Goal: Task Accomplishment & Management: Manage account settings

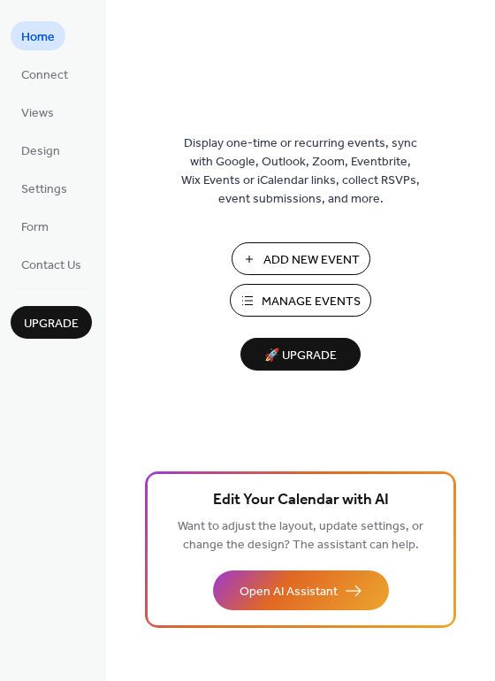
click at [277, 298] on span "Manage Events" at bounding box center [311, 302] width 99 height 19
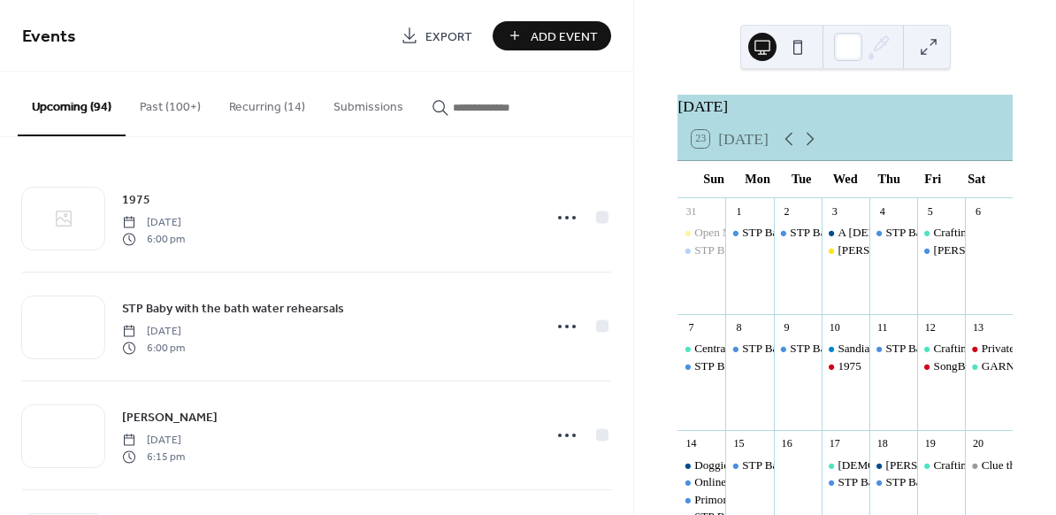
click at [469, 105] on input "button" at bounding box center [506, 107] width 106 height 19
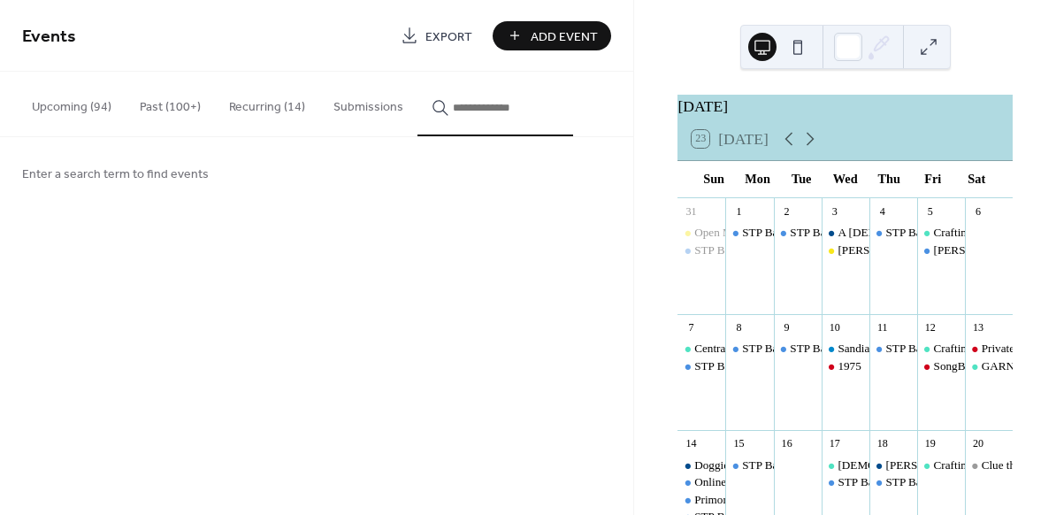
click at [271, 104] on button "Recurring (14)" at bounding box center [267, 103] width 104 height 63
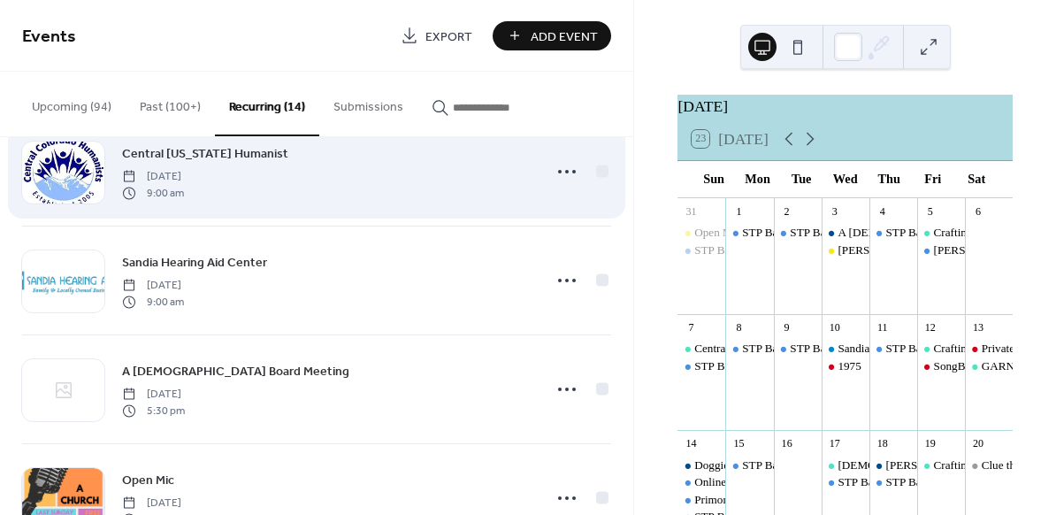
scroll to position [156, 0]
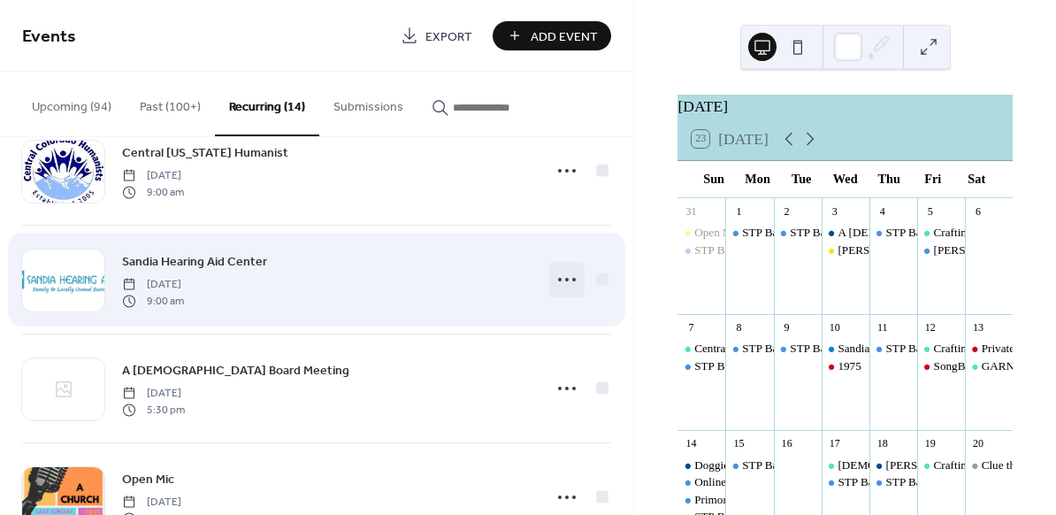
click at [565, 279] on circle at bounding box center [567, 280] width 4 height 4
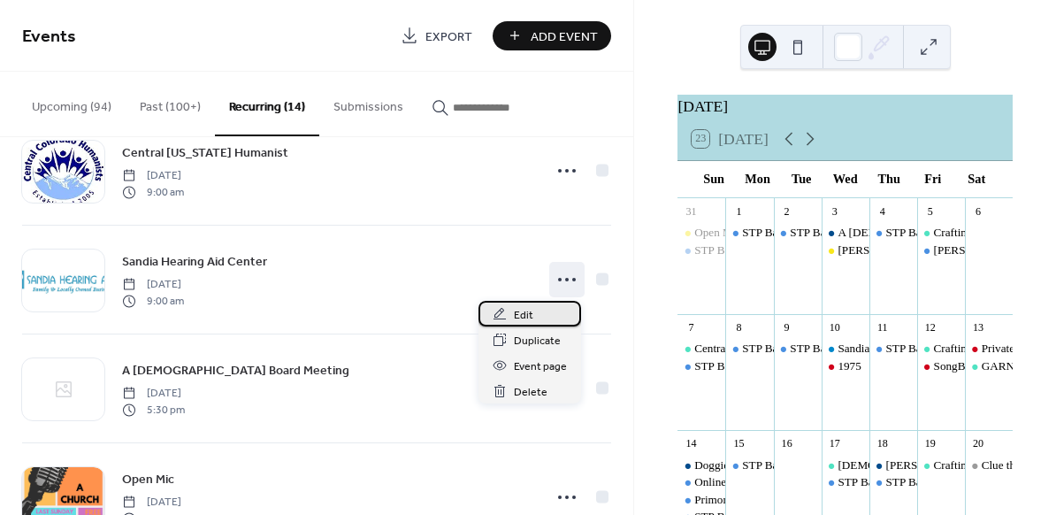
click at [524, 311] on span "Edit" at bounding box center [523, 315] width 19 height 19
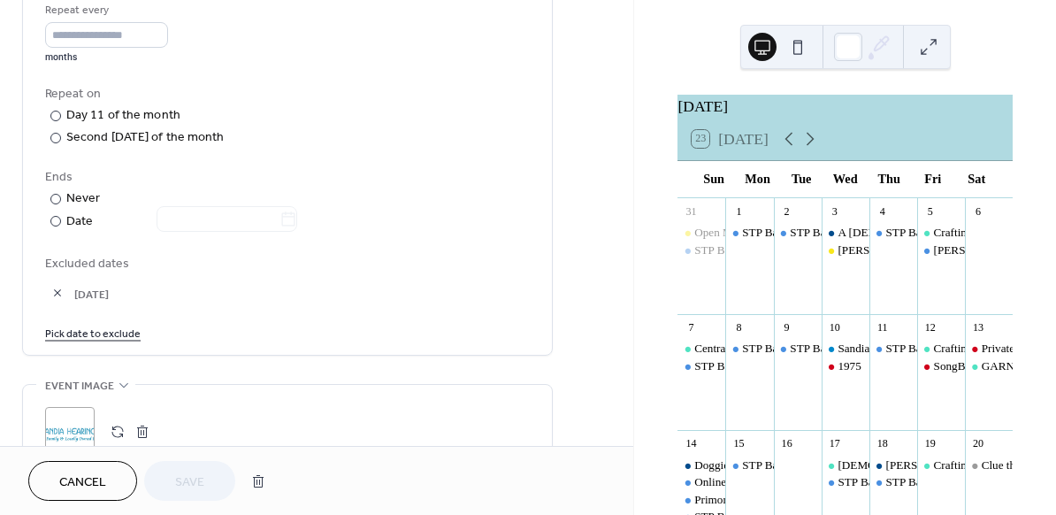
scroll to position [919, 0]
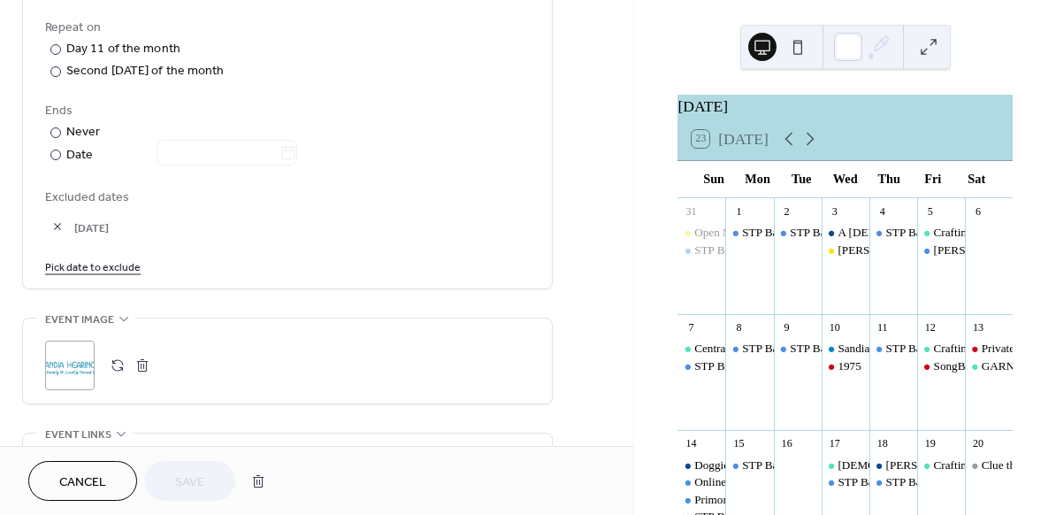
click at [98, 474] on span "Cancel" at bounding box center [82, 482] width 47 height 19
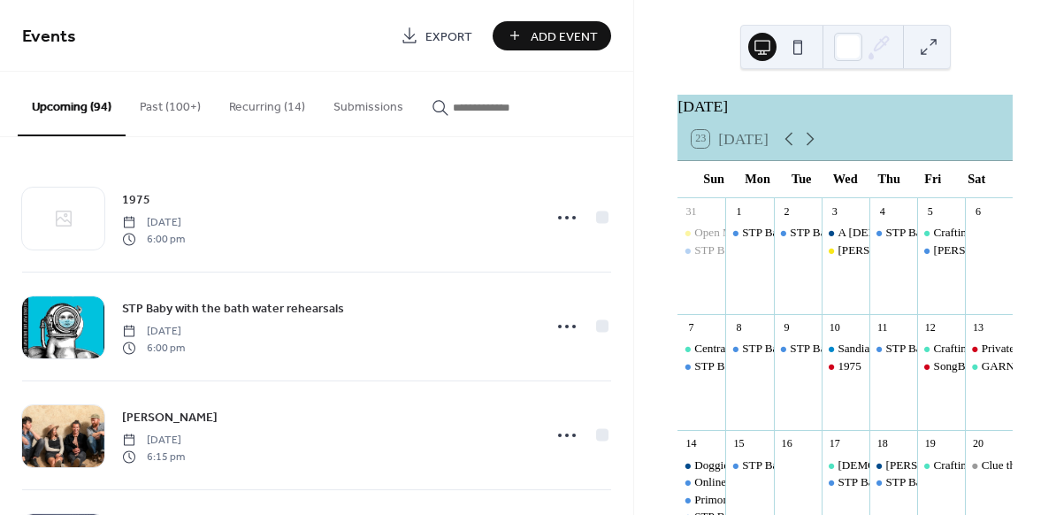
click at [284, 99] on button "Recurring (14)" at bounding box center [267, 103] width 104 height 63
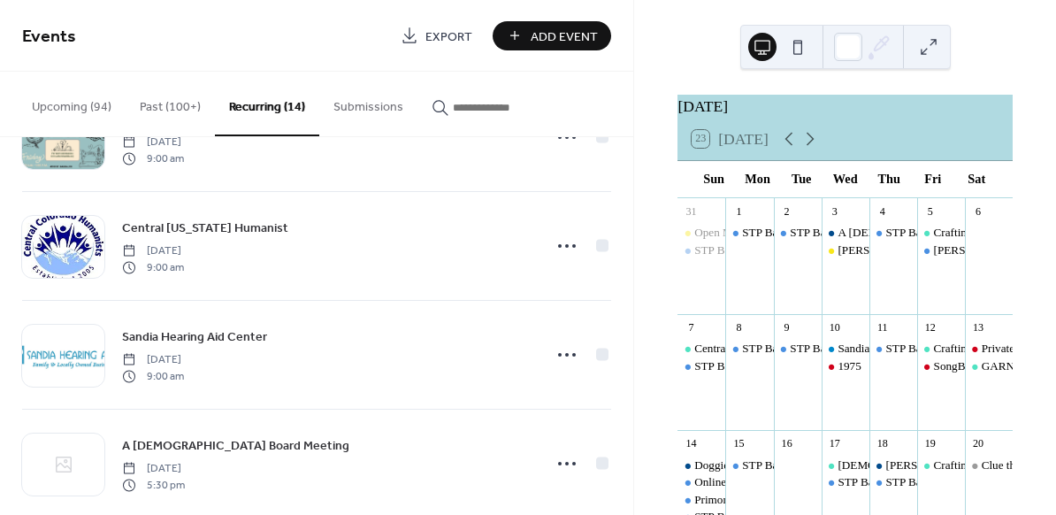
scroll to position [83, 0]
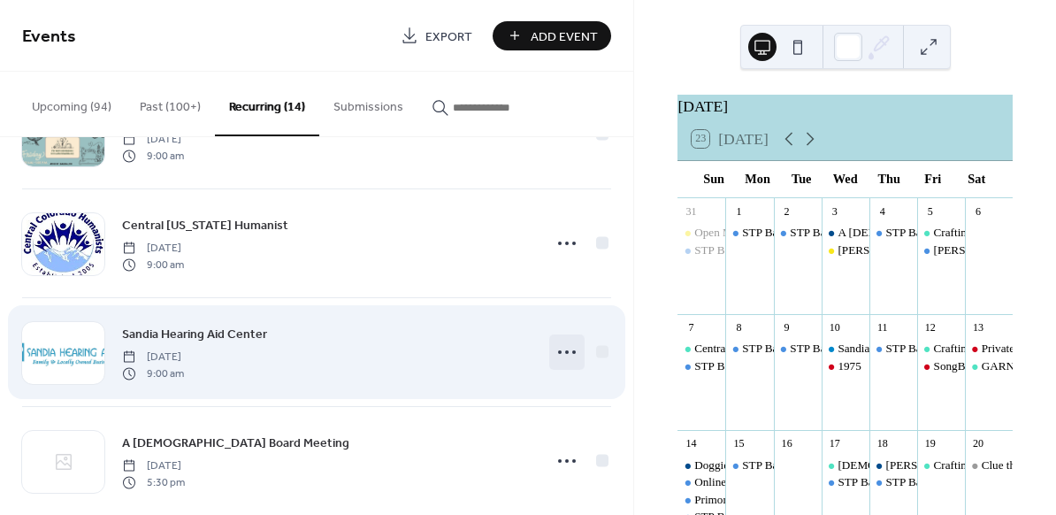
click at [565, 349] on icon at bounding box center [567, 352] width 28 height 28
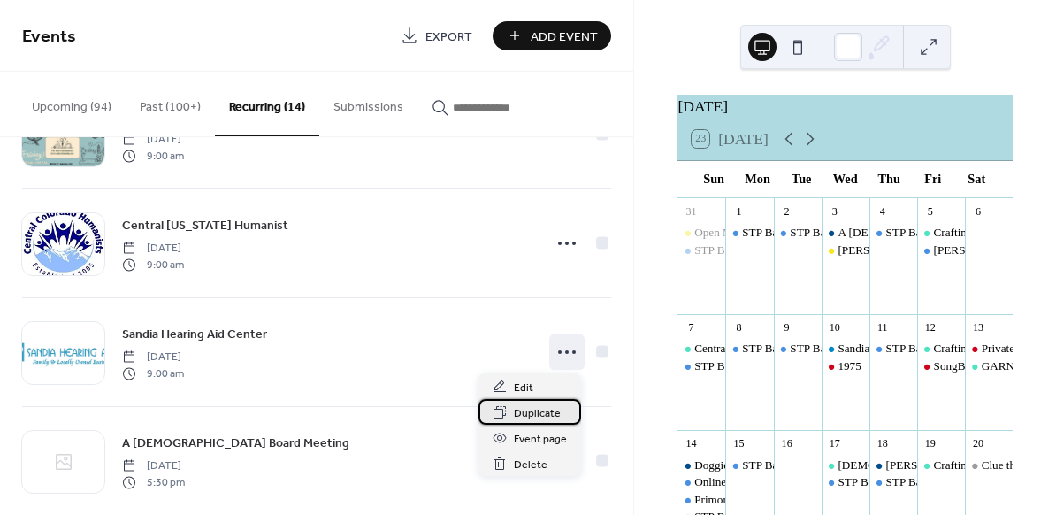
click at [533, 407] on span "Duplicate" at bounding box center [537, 413] width 47 height 19
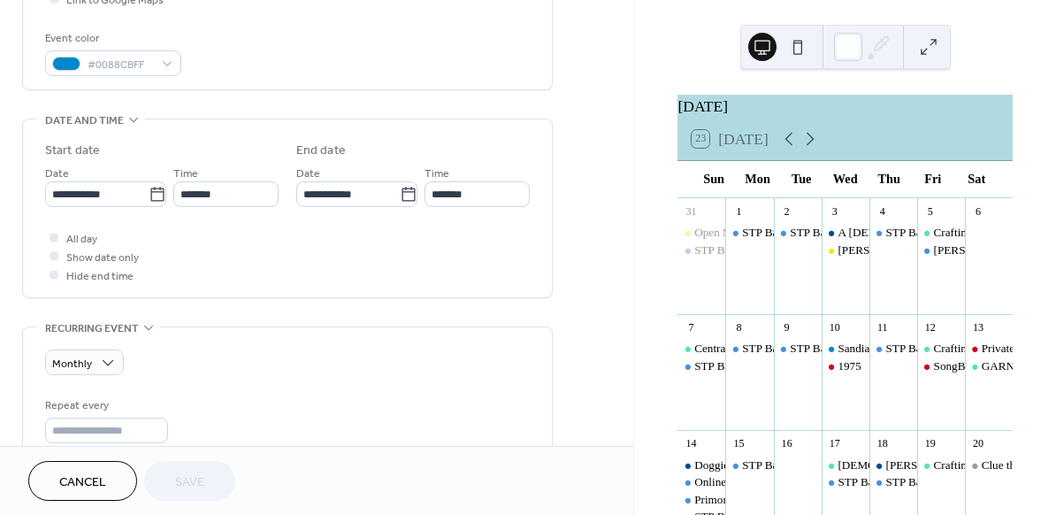
scroll to position [468, 0]
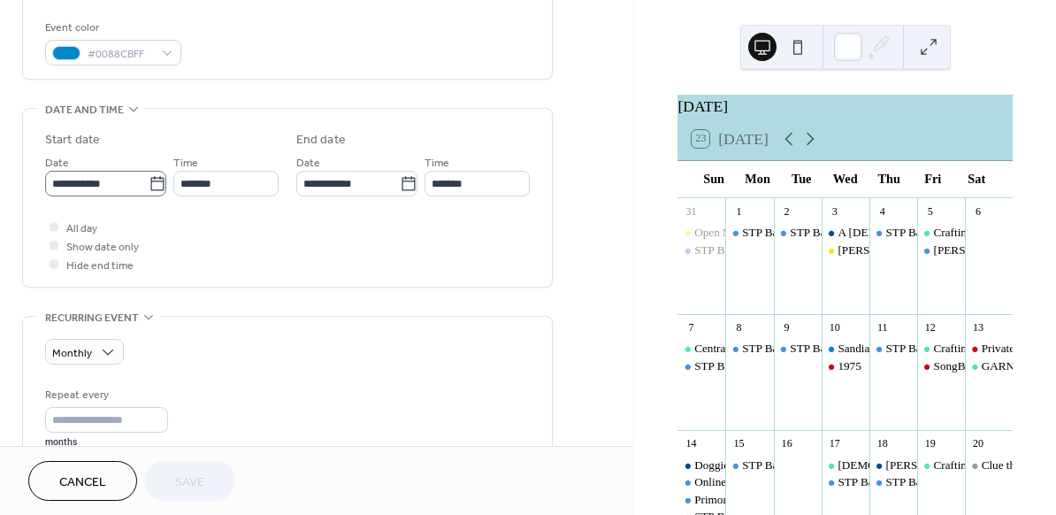
click at [152, 185] on icon at bounding box center [158, 184] width 18 height 18
click at [149, 185] on input "**********" at bounding box center [96, 184] width 103 height 26
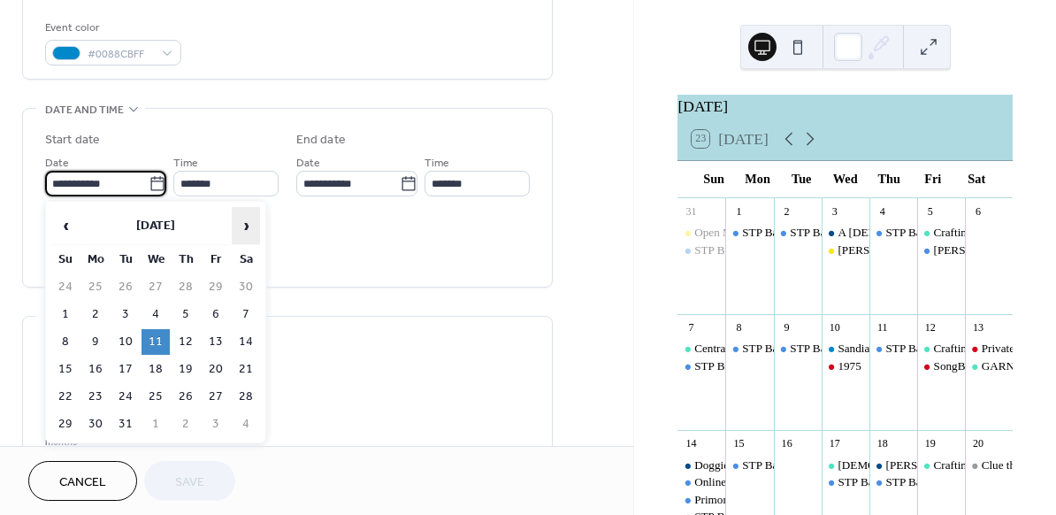
click at [245, 225] on span "›" at bounding box center [246, 225] width 27 height 35
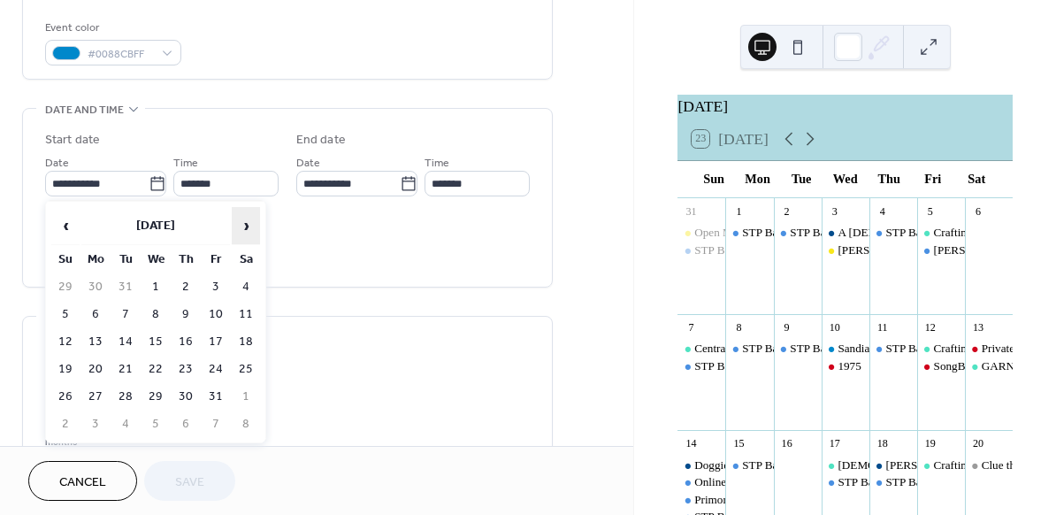
click at [245, 225] on span "›" at bounding box center [246, 225] width 27 height 35
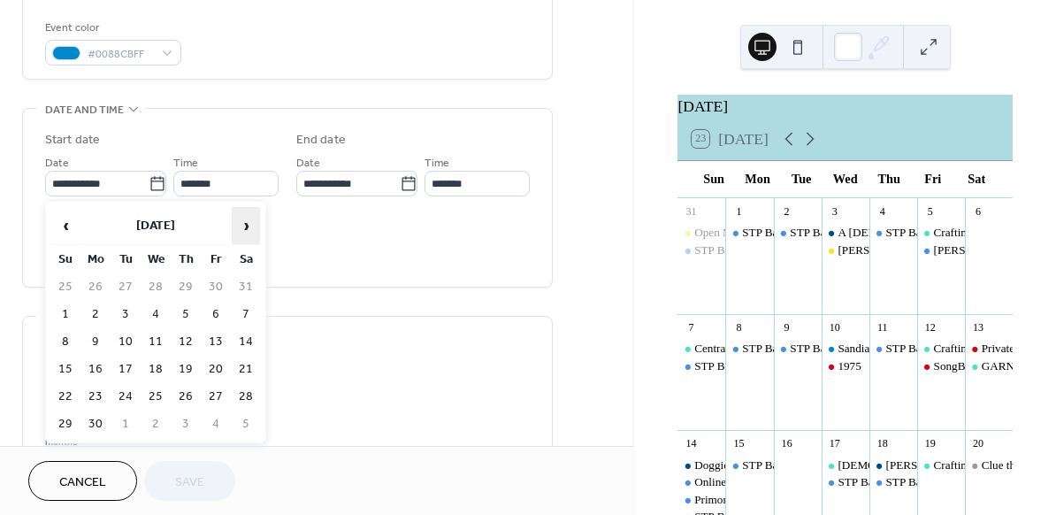
click at [245, 225] on span "›" at bounding box center [246, 225] width 27 height 35
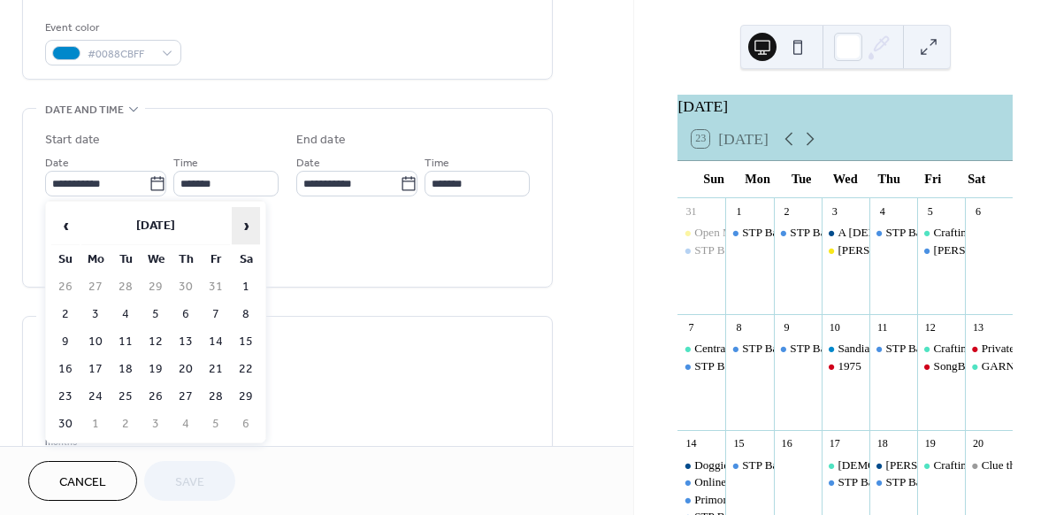
click at [245, 225] on span "›" at bounding box center [246, 225] width 27 height 35
click at [69, 224] on span "‹" at bounding box center [65, 225] width 27 height 35
click at [157, 309] on td "5" at bounding box center [155, 315] width 28 height 26
type input "**********"
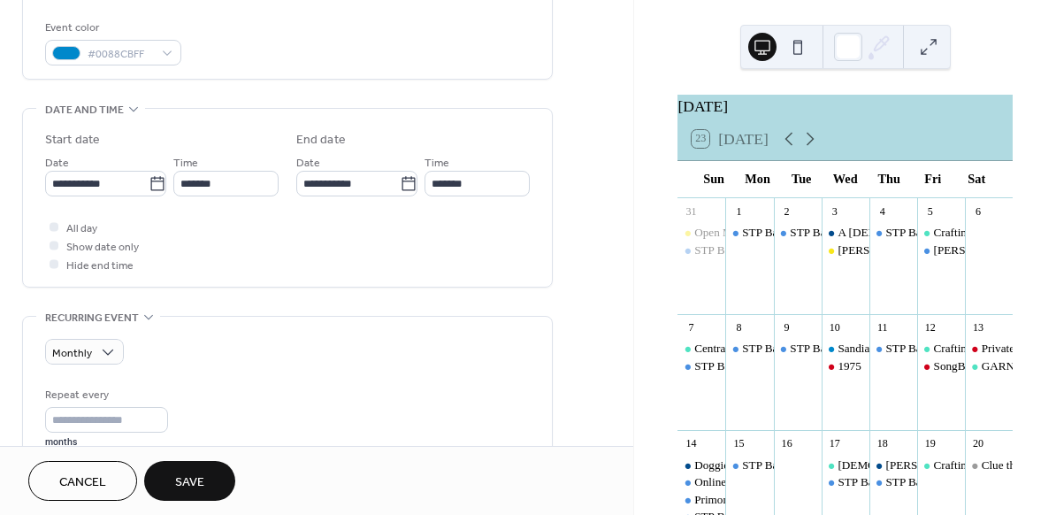
click at [272, 251] on div "All day Show date only Hide end time" at bounding box center [287, 246] width 485 height 56
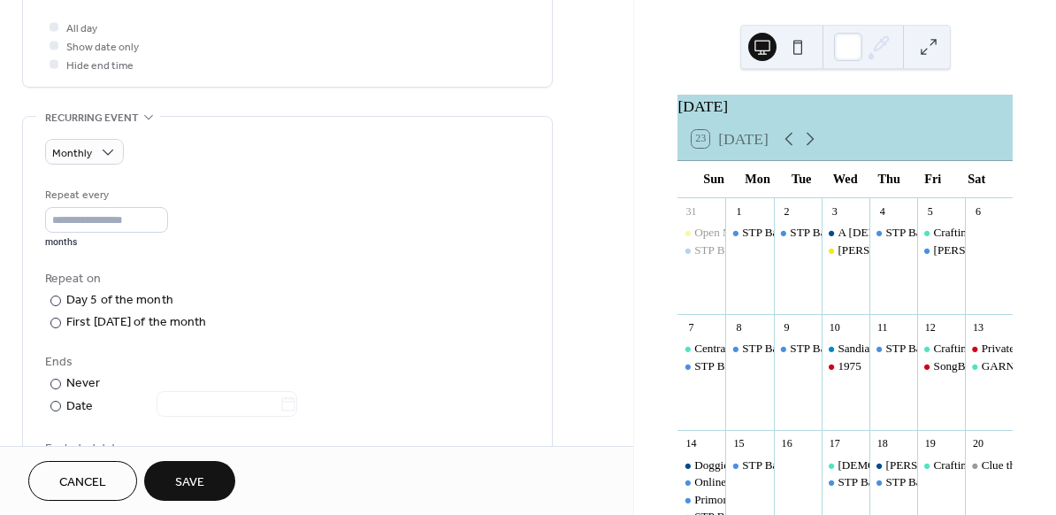
scroll to position [669, 0]
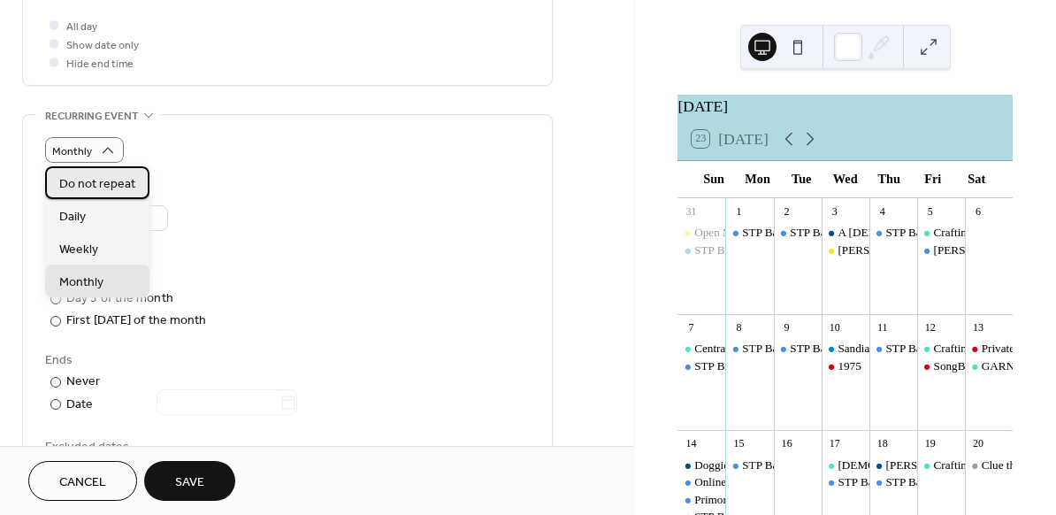
click at [99, 187] on span "Do not repeat" at bounding box center [97, 184] width 76 height 19
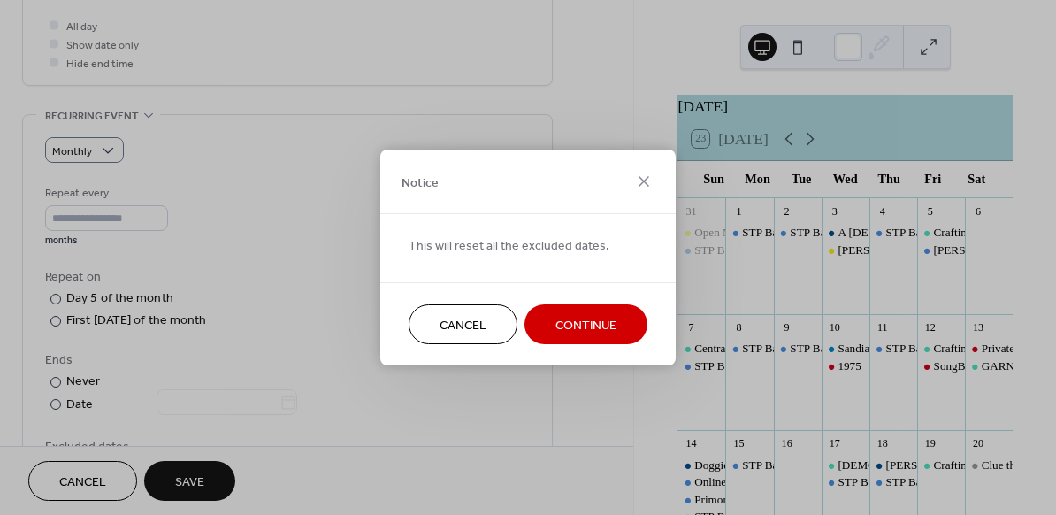
click at [597, 334] on span "Continue" at bounding box center [585, 326] width 61 height 19
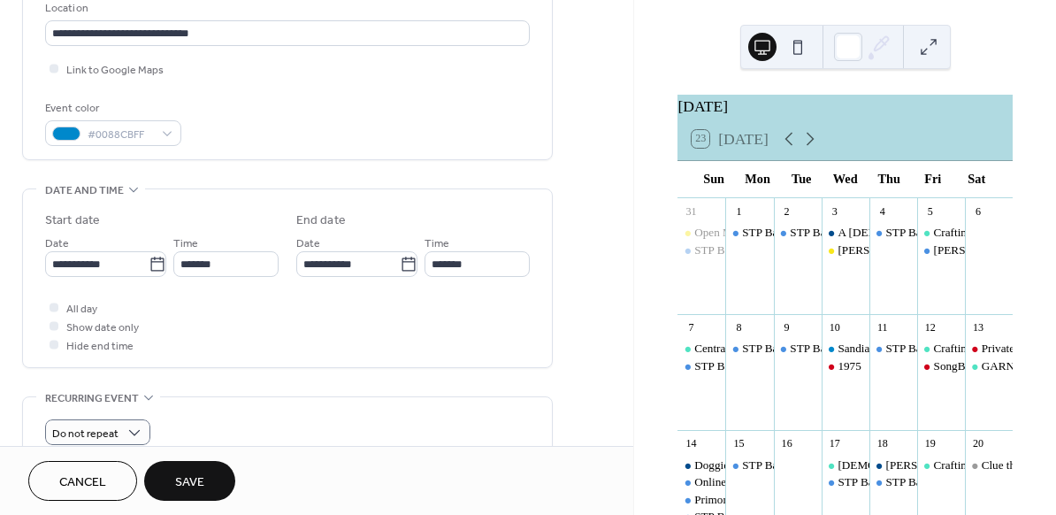
scroll to position [382, 0]
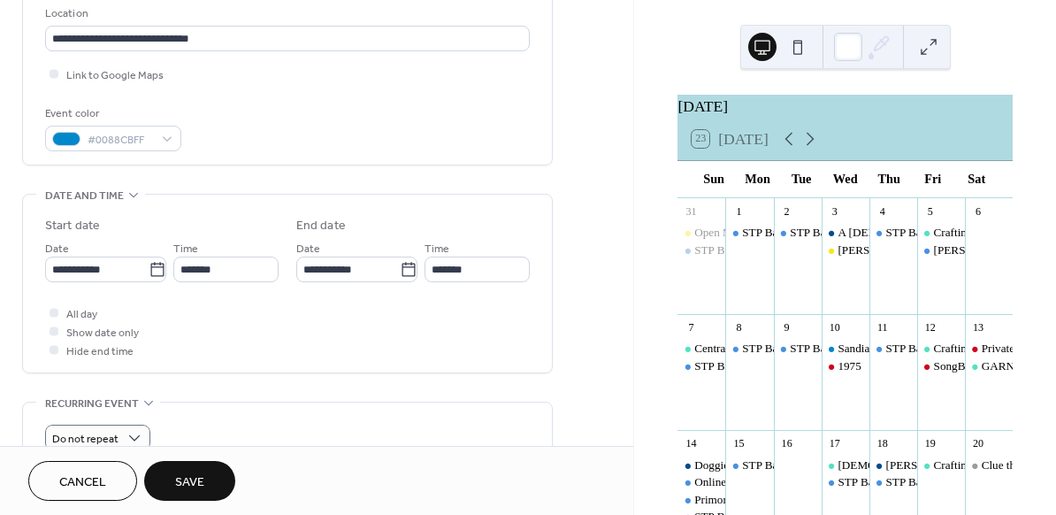
click at [198, 485] on span "Save" at bounding box center [189, 482] width 29 height 19
